Goal: Transaction & Acquisition: Purchase product/service

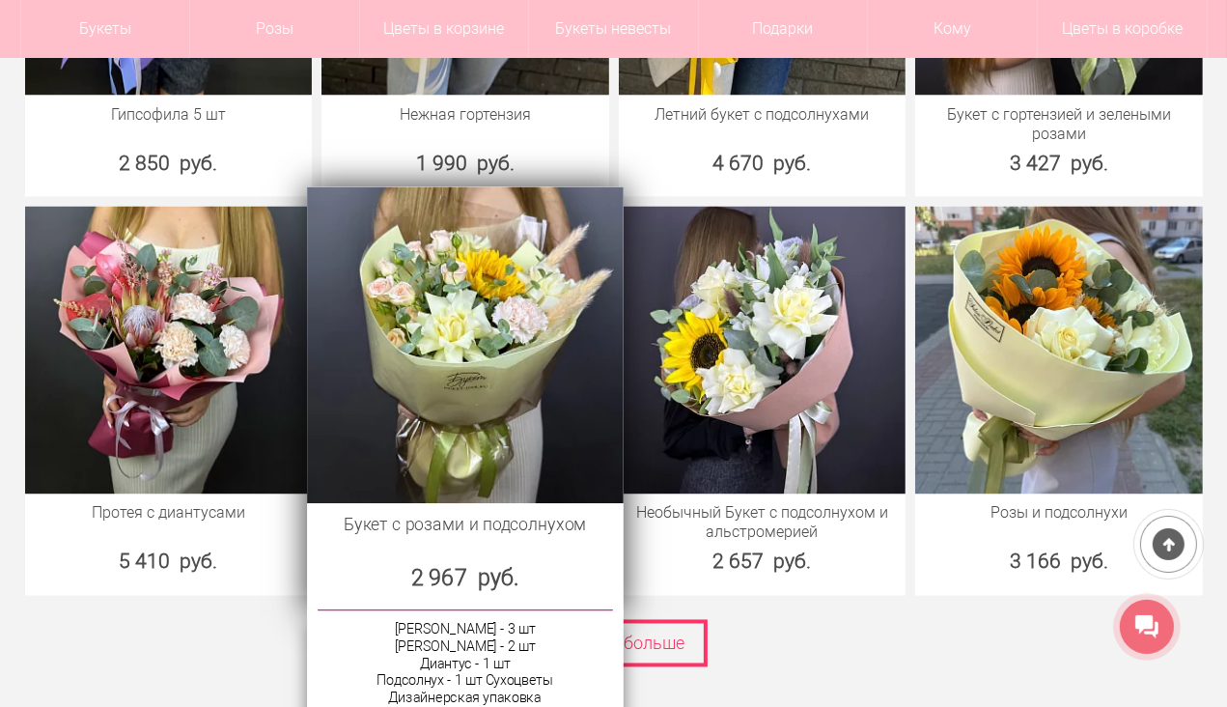
scroll to position [2801, 0]
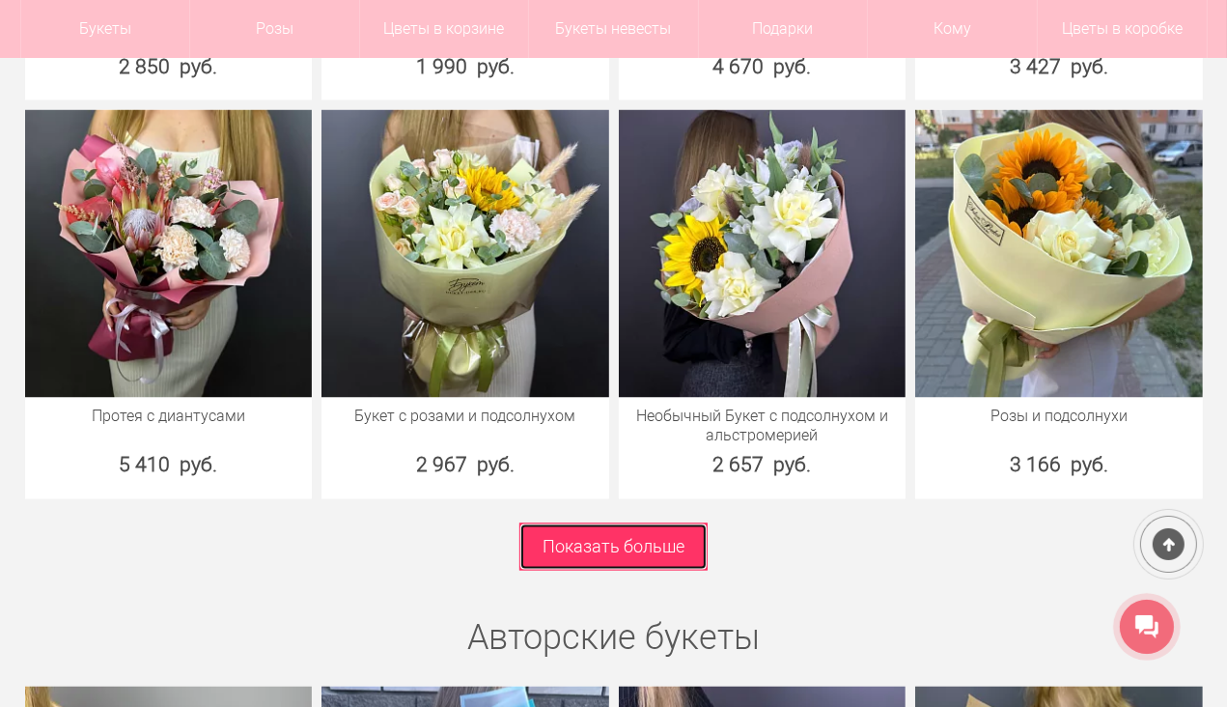
click at [589, 542] on link "Показать больше" at bounding box center [614, 546] width 188 height 47
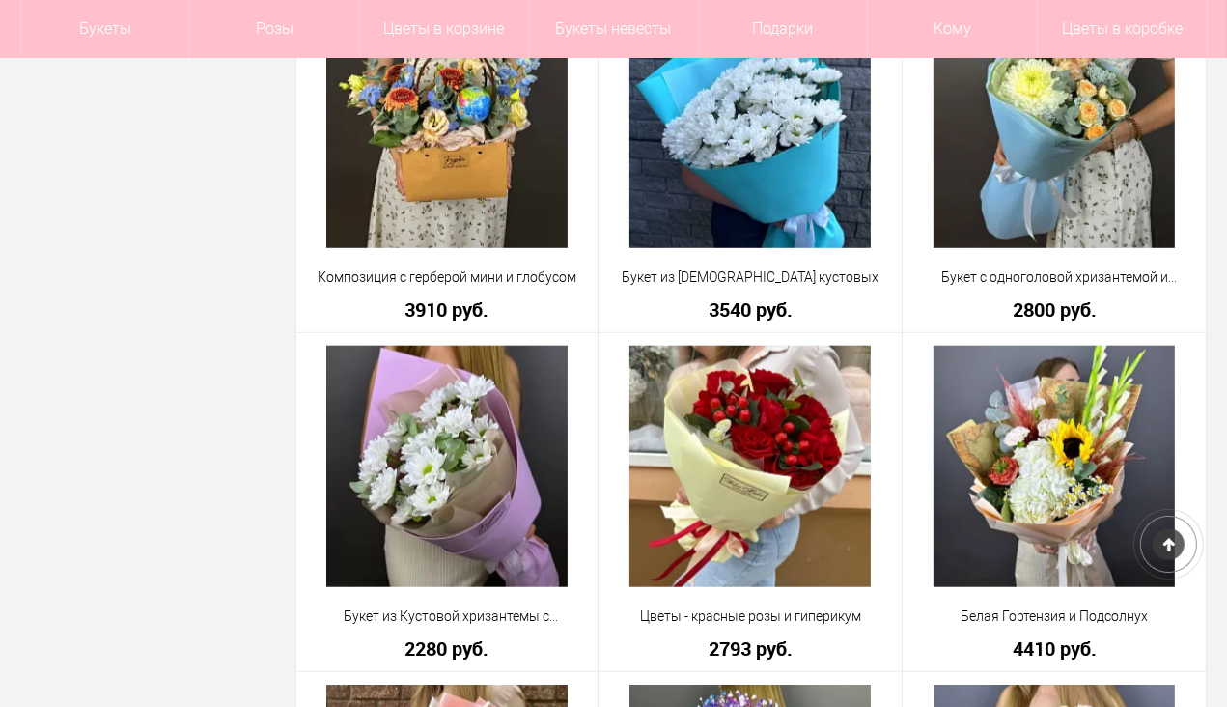
scroll to position [1545, 0]
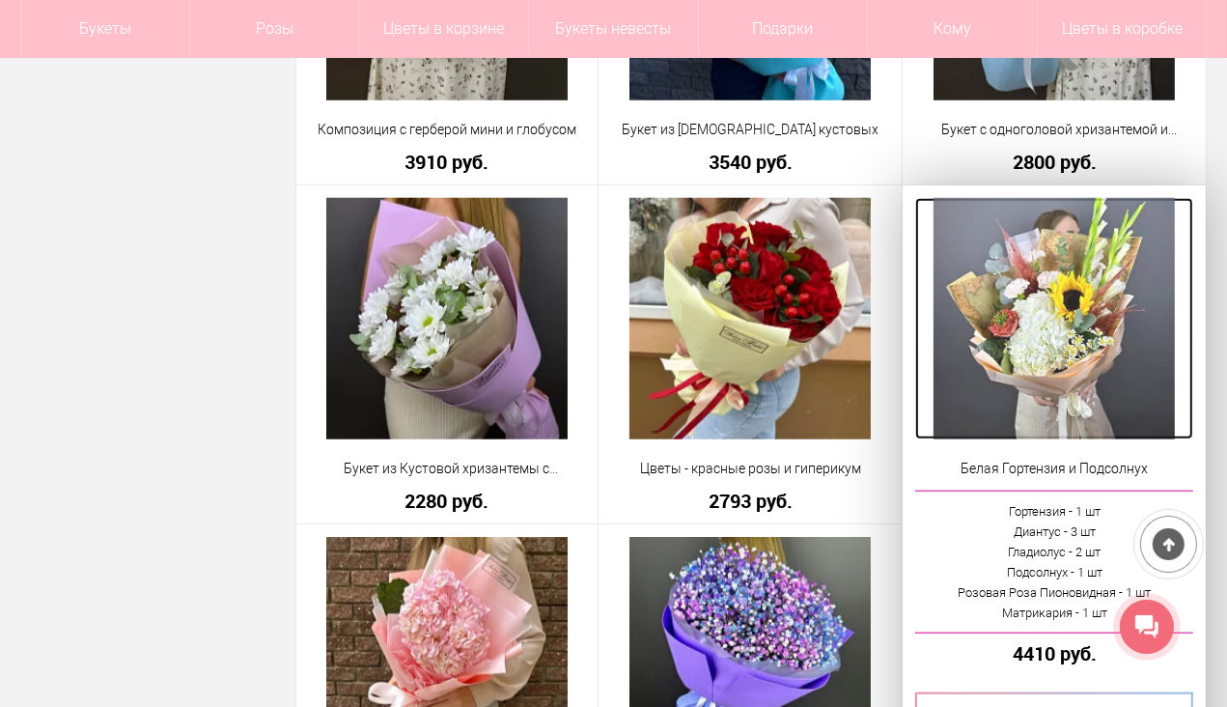
click at [1060, 387] on img at bounding box center [1054, 318] width 241 height 241
click at [974, 409] on img at bounding box center [1054, 318] width 241 height 241
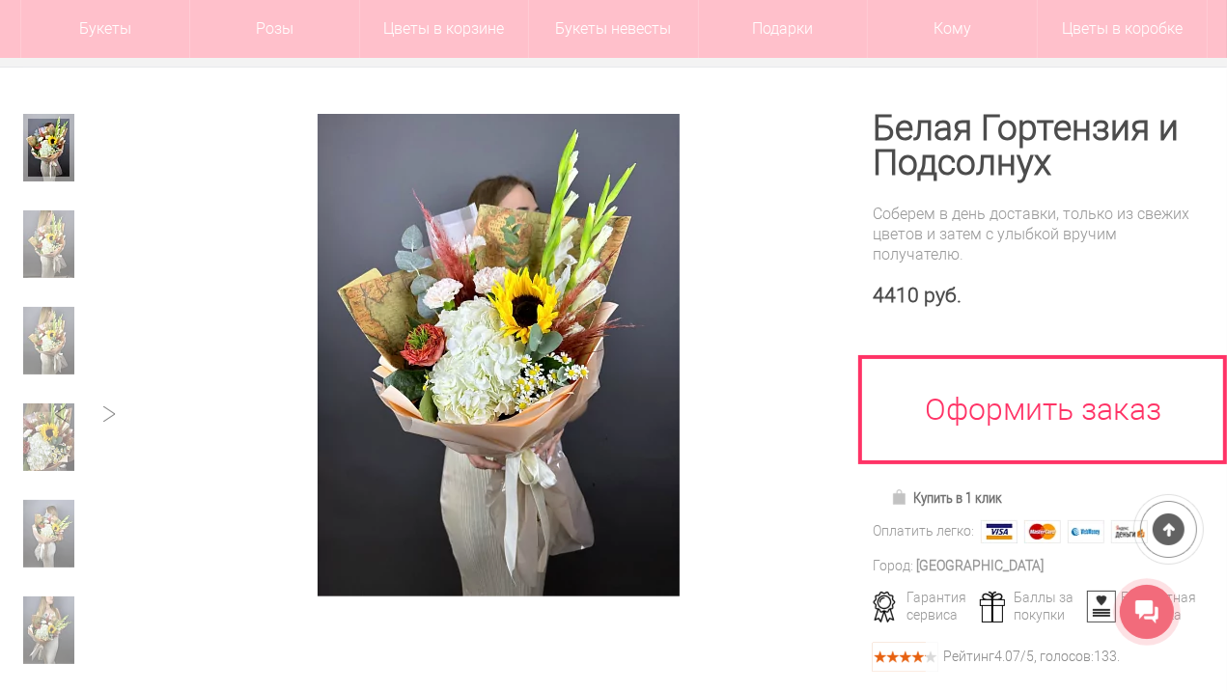
scroll to position [193, 0]
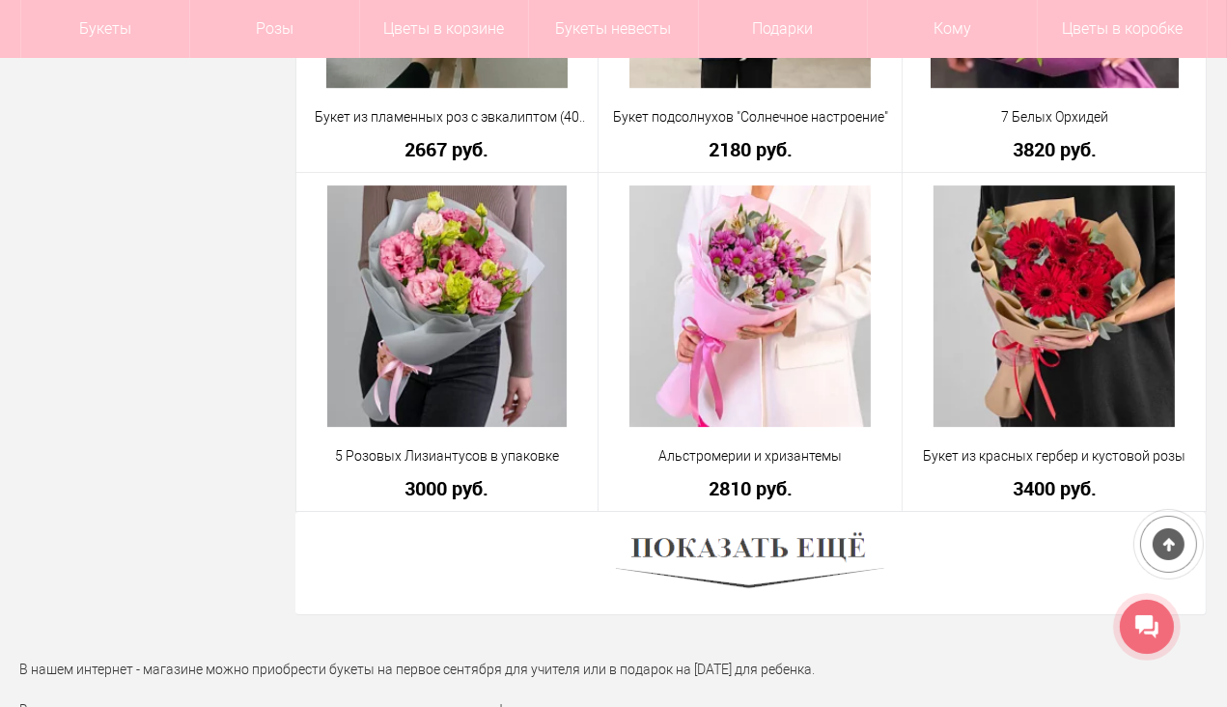
scroll to position [5370, 0]
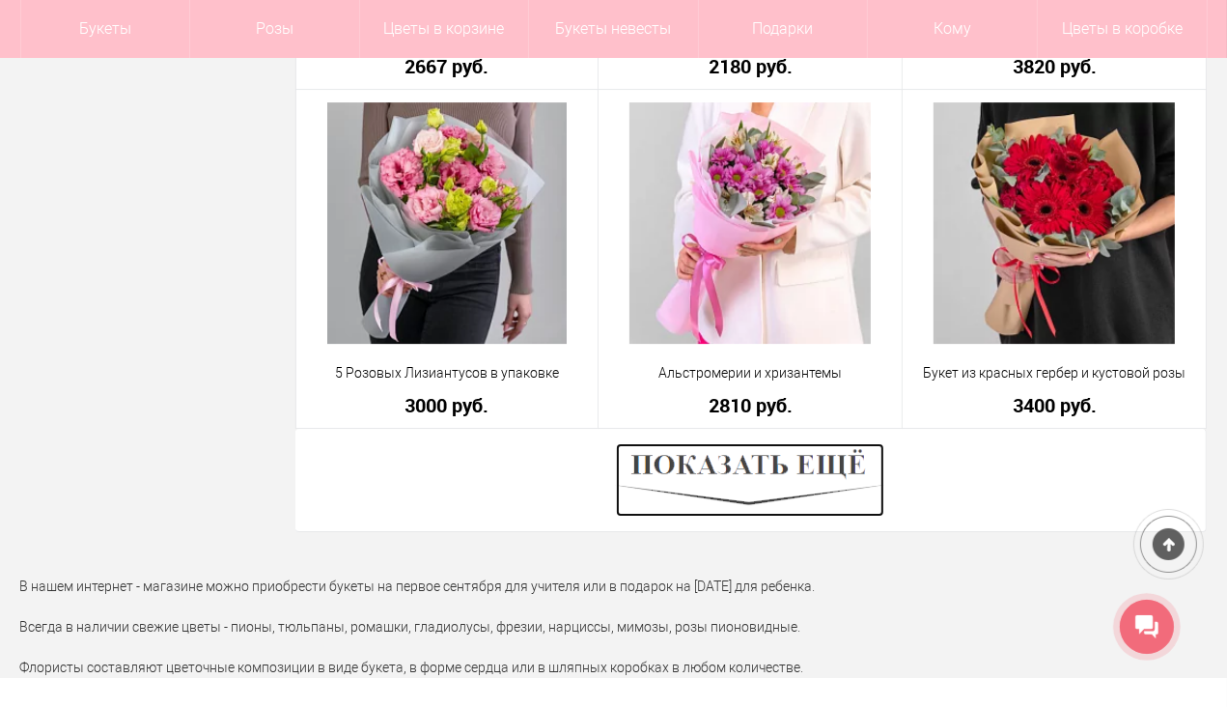
click at [762, 491] on img at bounding box center [750, 479] width 268 height 73
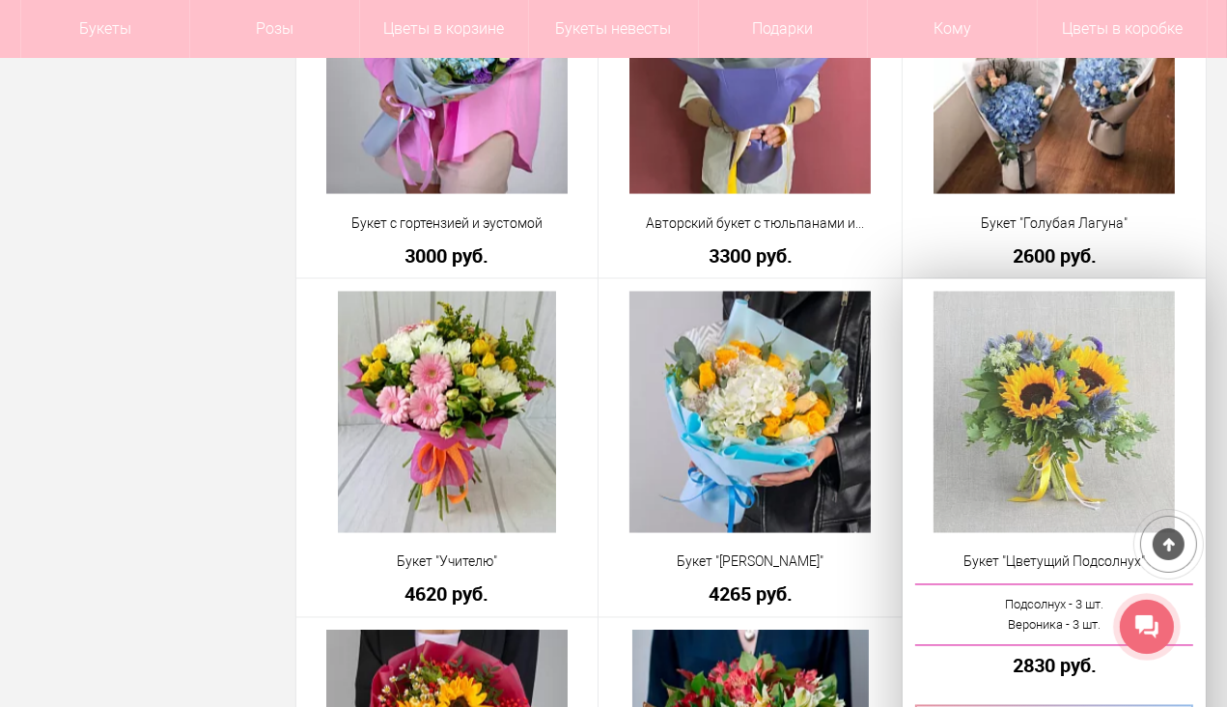
scroll to position [8943, 0]
